Goal: Task Accomplishment & Management: Manage account settings

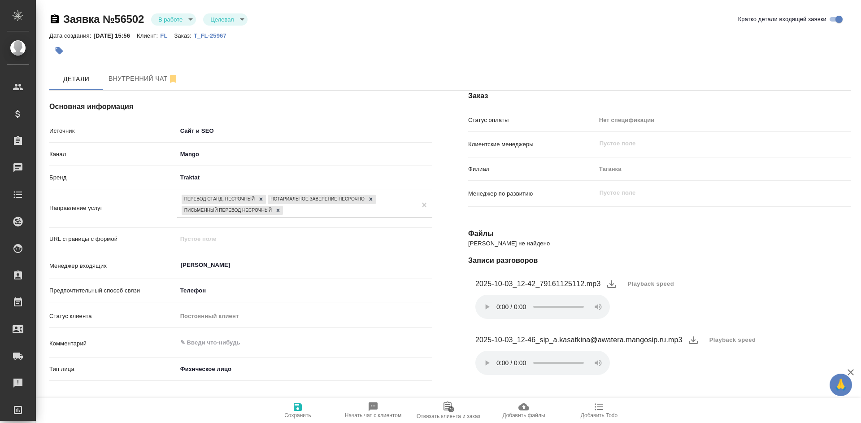
select select "RU"
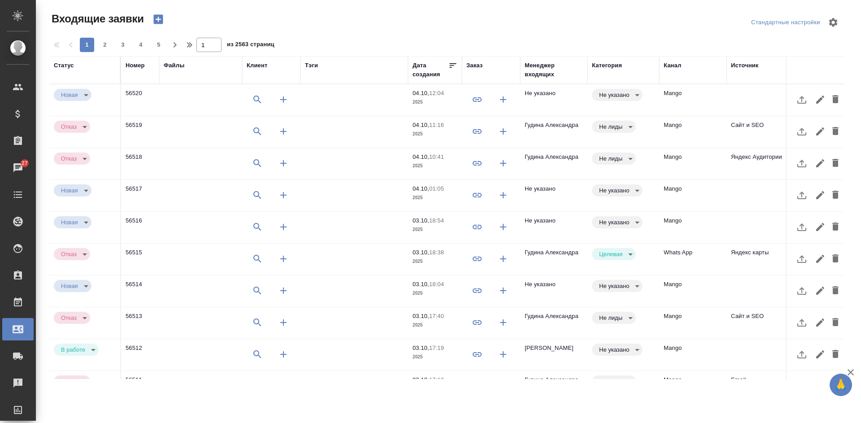
select select "RU"
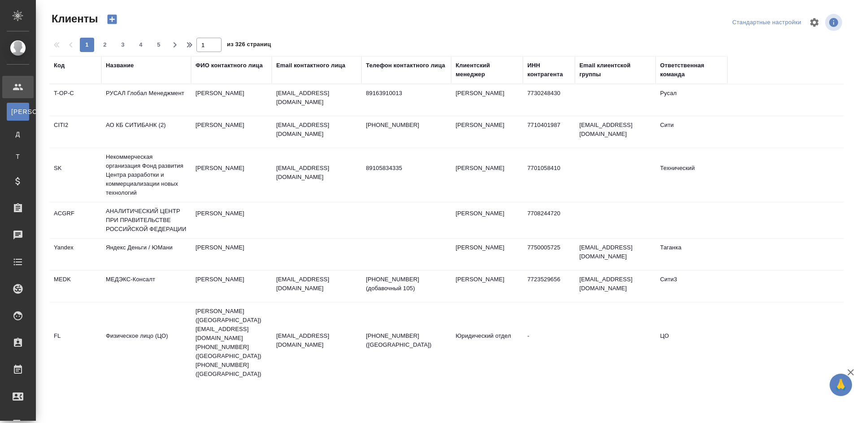
select select "RU"
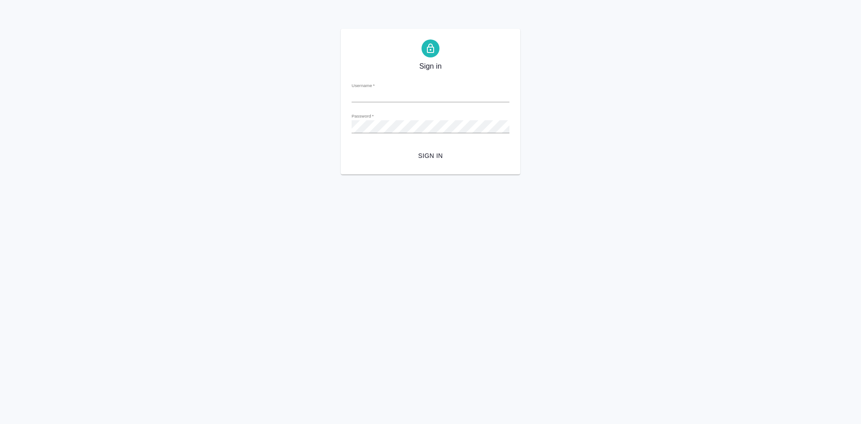
type input "[EMAIL_ADDRESS][DOMAIN_NAME]"
click at [430, 154] on span "Sign in" at bounding box center [431, 155] width 144 height 11
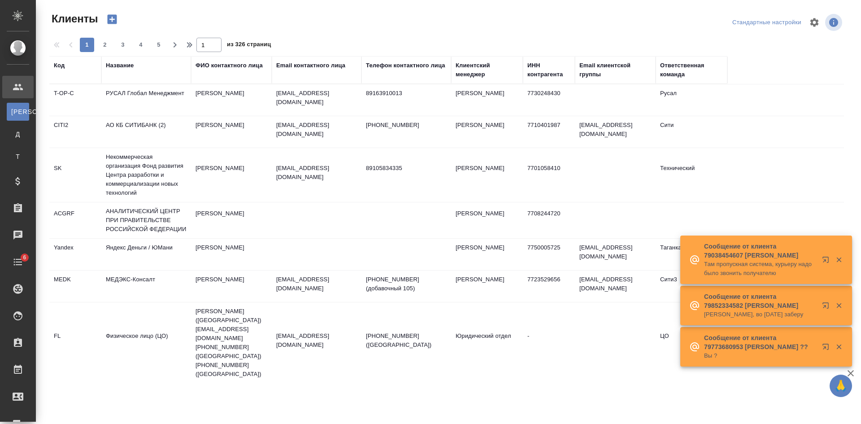
select select "RU"
